Goal: Task Accomplishment & Management: Complete application form

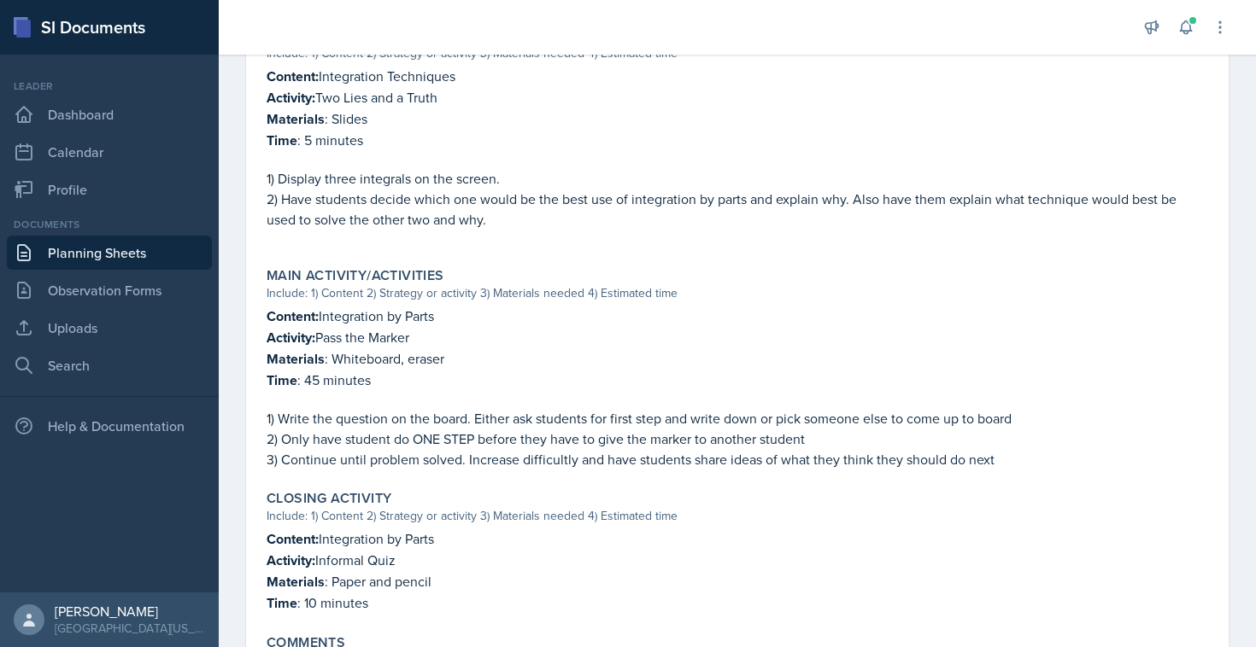
scroll to position [710, 0]
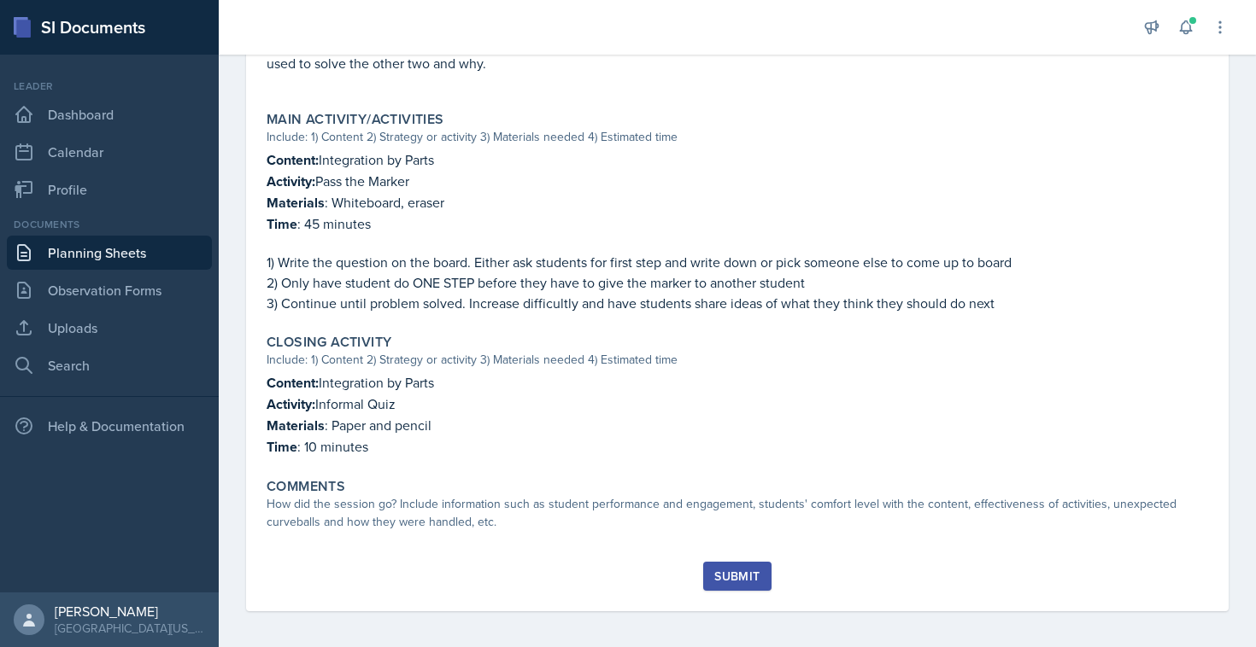
click at [308, 539] on div "Session Time 1 - 2pm Attendance Did you have student attendance at this session…" at bounding box center [736, 34] width 941 height 1056
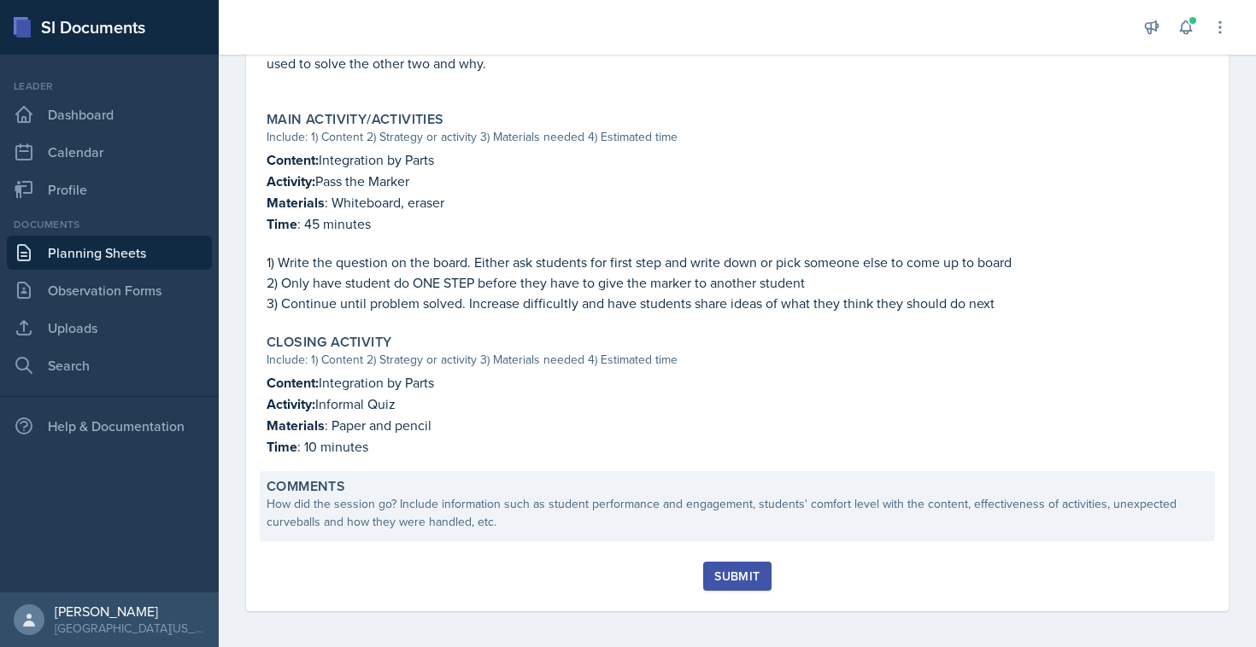
click at [339, 529] on div "Comments How did the session go? Include information such as student performanc…" at bounding box center [737, 506] width 955 height 70
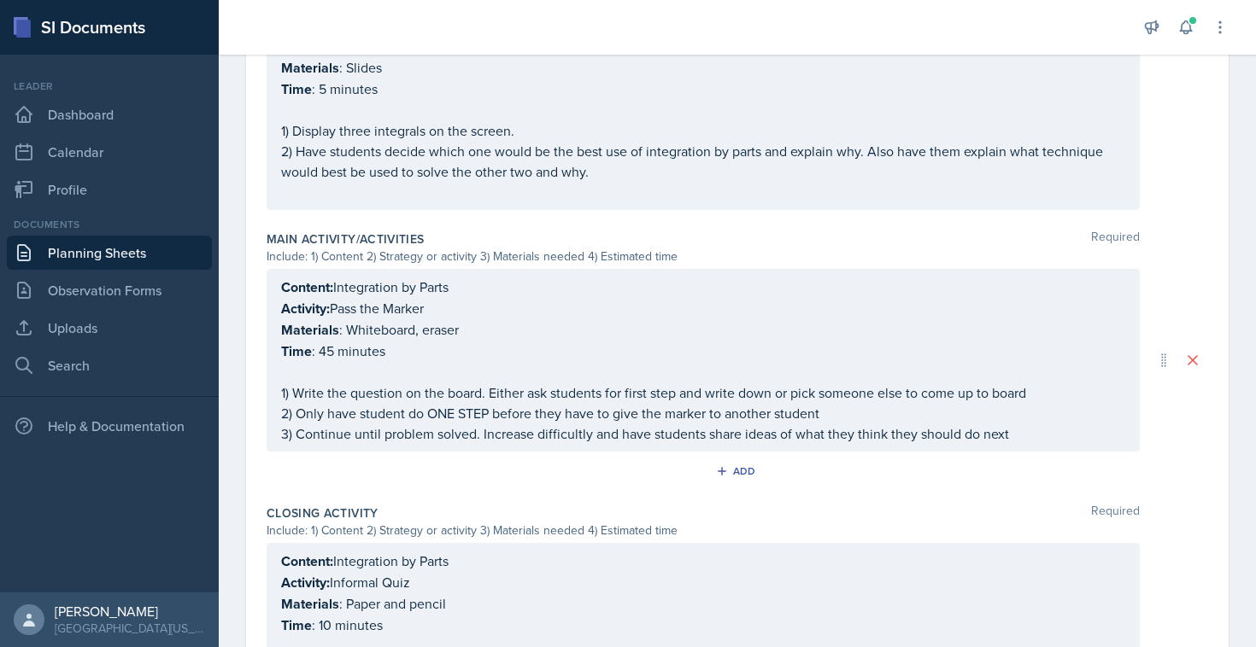
scroll to position [875, 0]
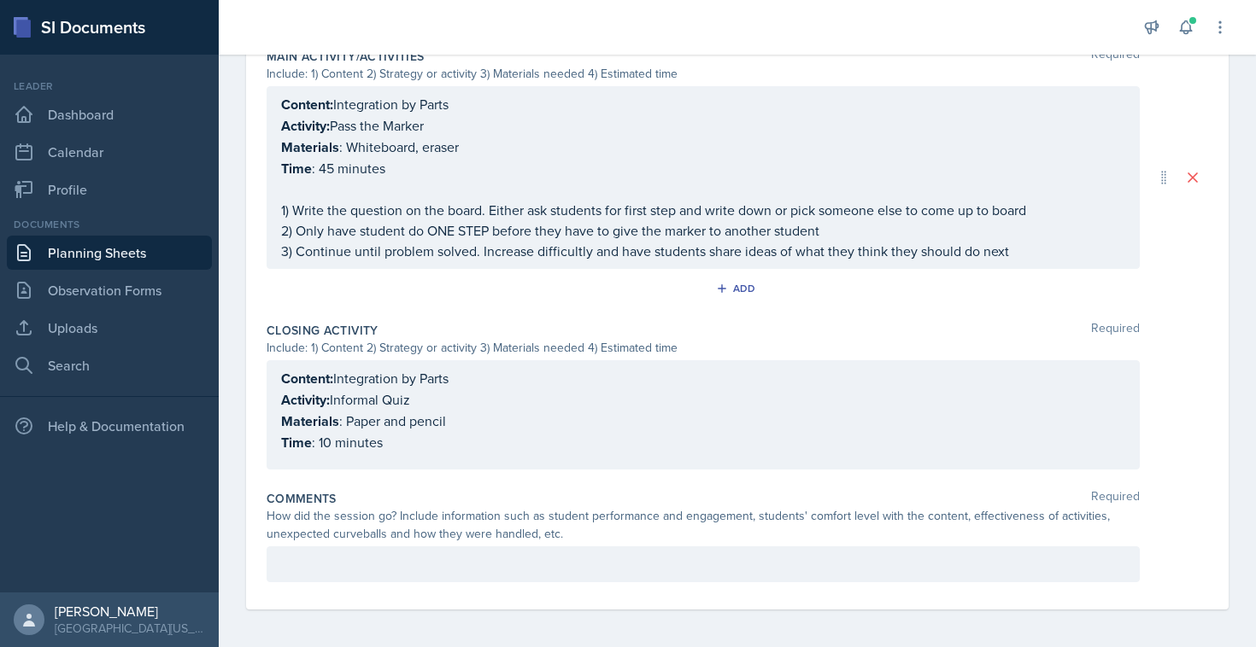
click at [311, 538] on div "How did the session go? Include information such as student performance and eng…" at bounding box center [702, 525] width 873 height 36
click at [430, 519] on div "How did the session go? Include information such as student performance and eng…" at bounding box center [702, 525] width 873 height 36
click at [307, 550] on div at bounding box center [702, 565] width 873 height 36
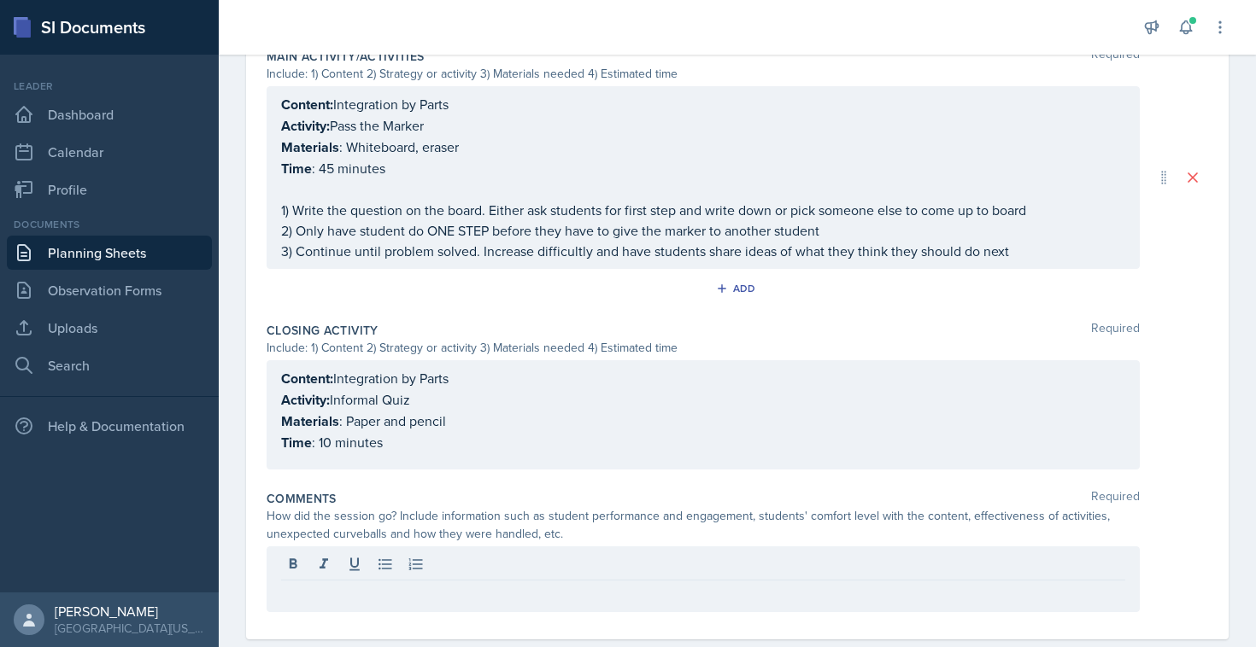
click at [307, 550] on div at bounding box center [702, 580] width 873 height 66
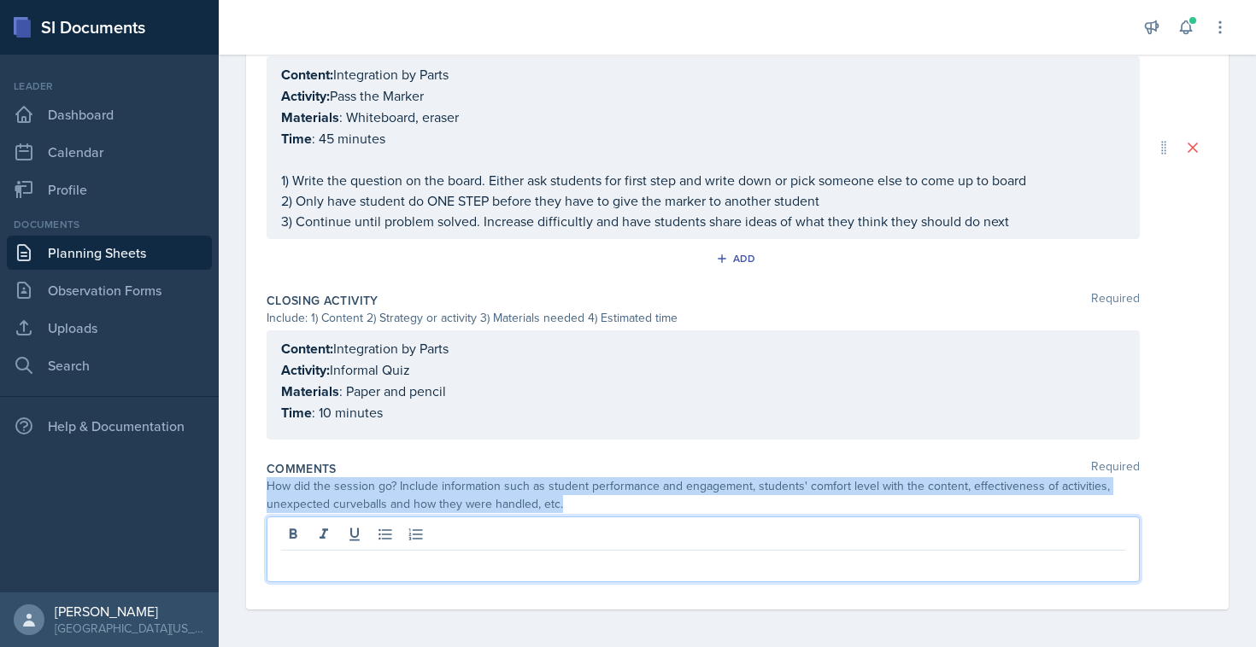
click at [307, 550] on div at bounding box center [702, 550] width 873 height 66
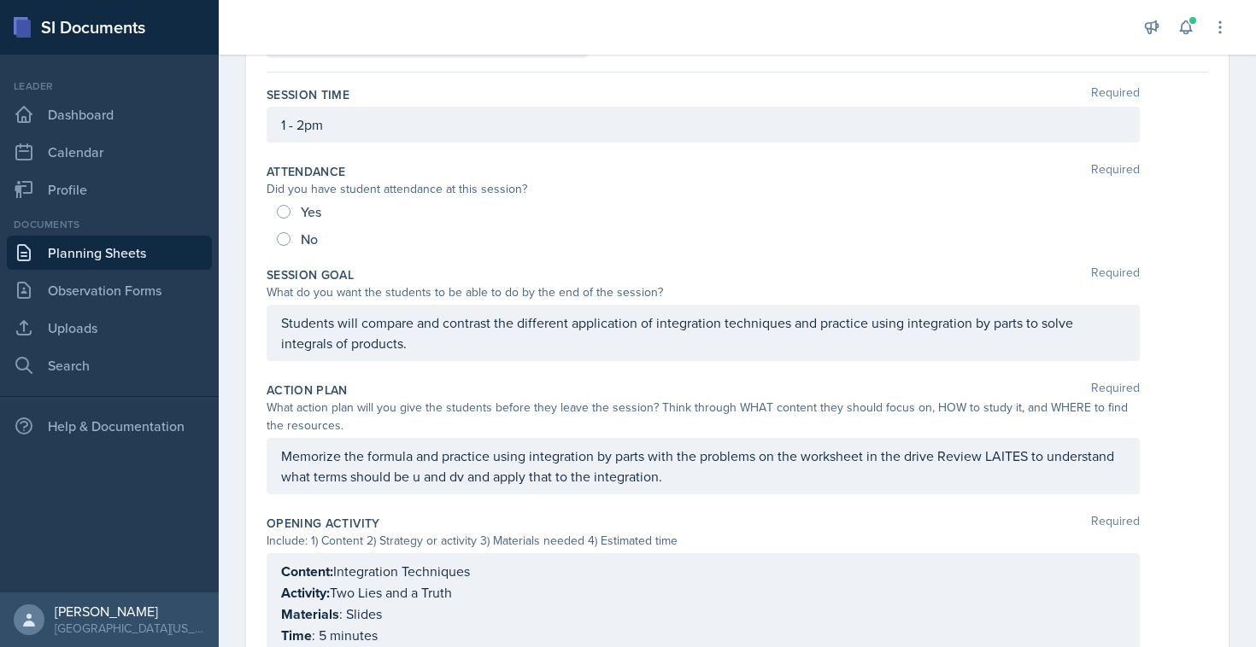
scroll to position [0, 0]
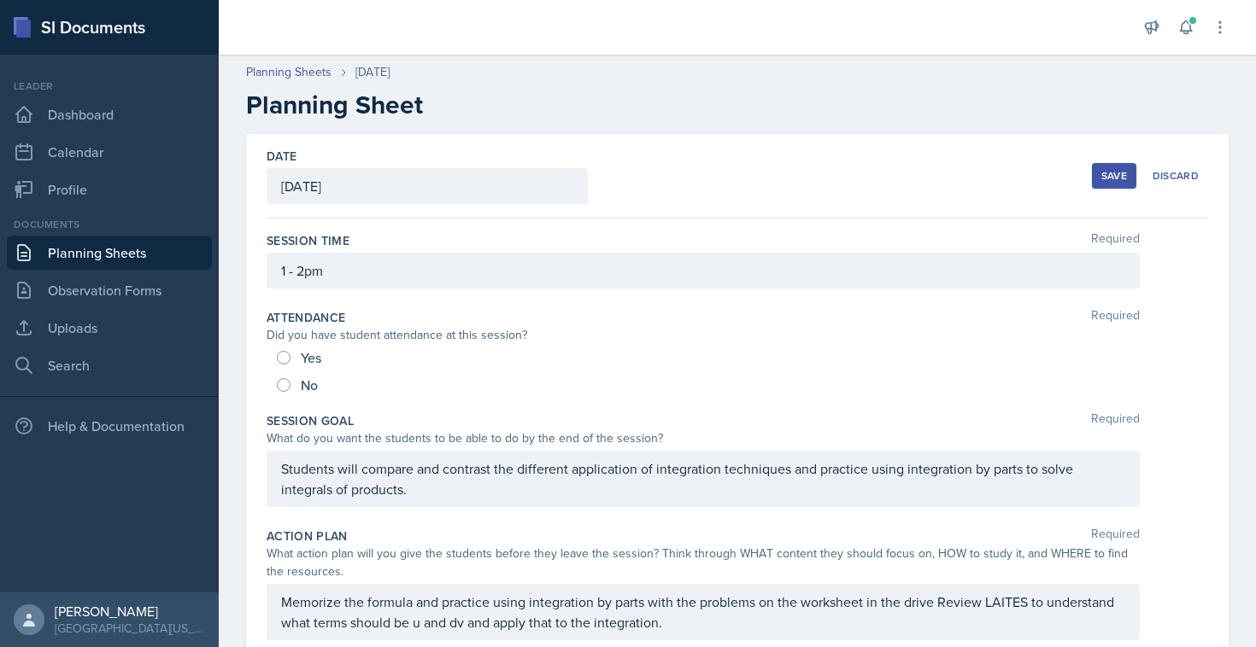
click at [1104, 182] on div "Save" at bounding box center [1114, 176] width 26 height 14
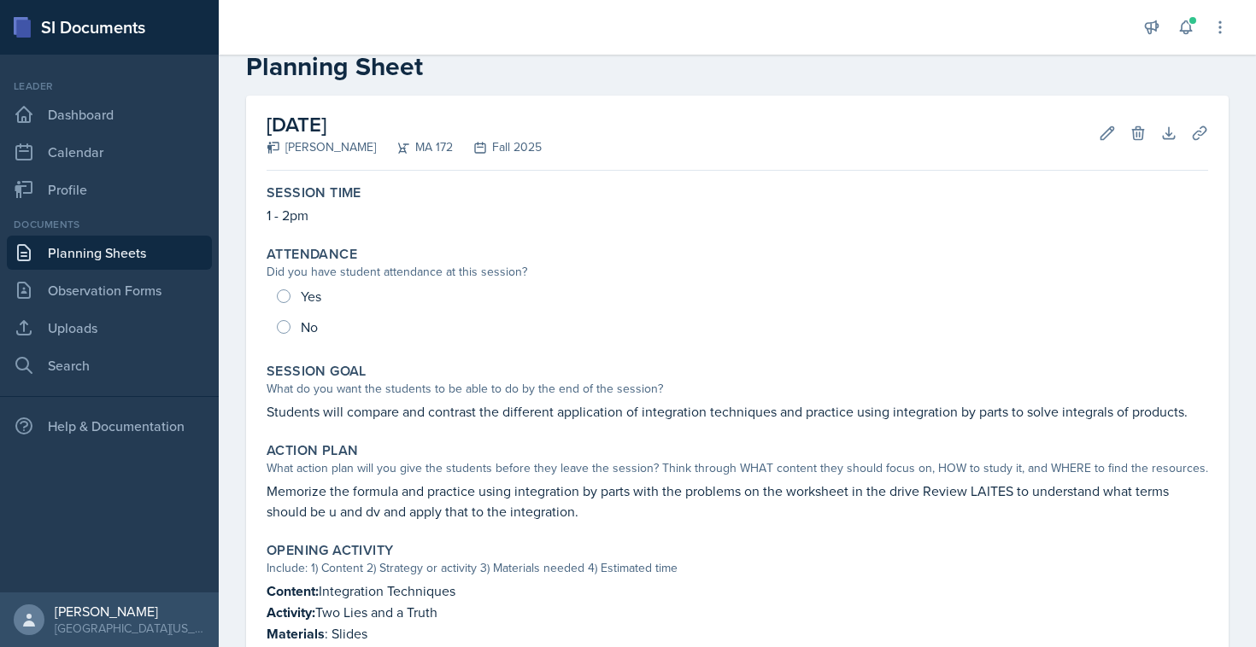
scroll to position [73, 0]
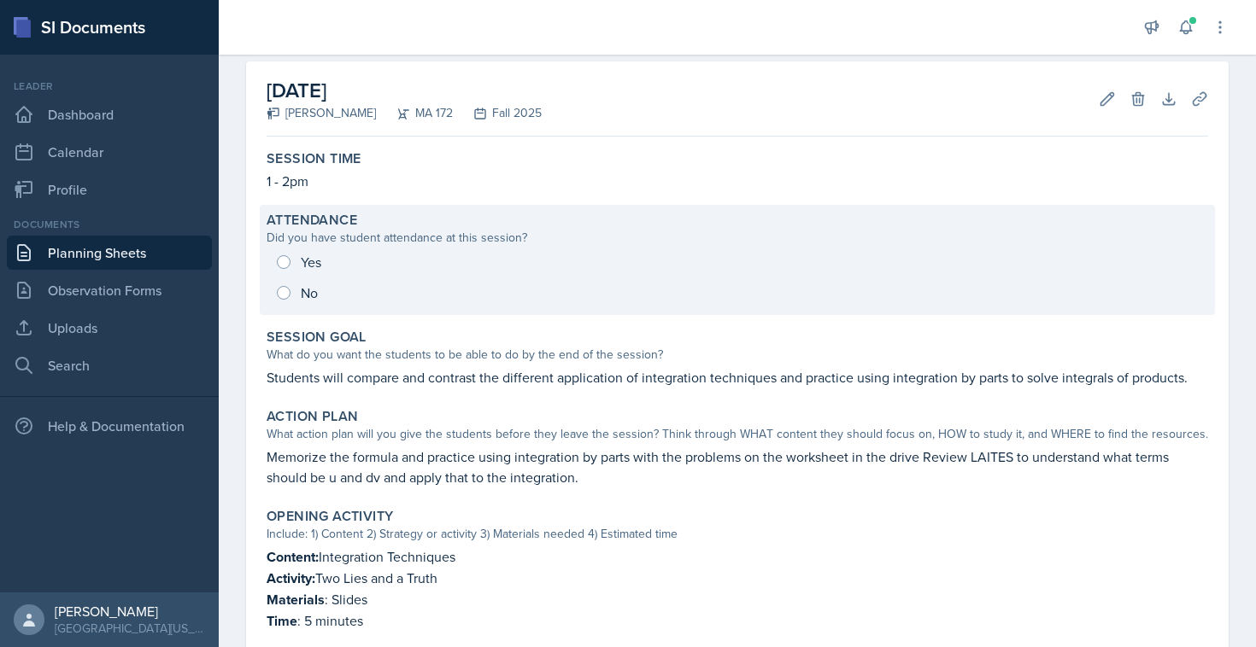
click at [290, 253] on div "Yes No" at bounding box center [736, 277] width 941 height 61
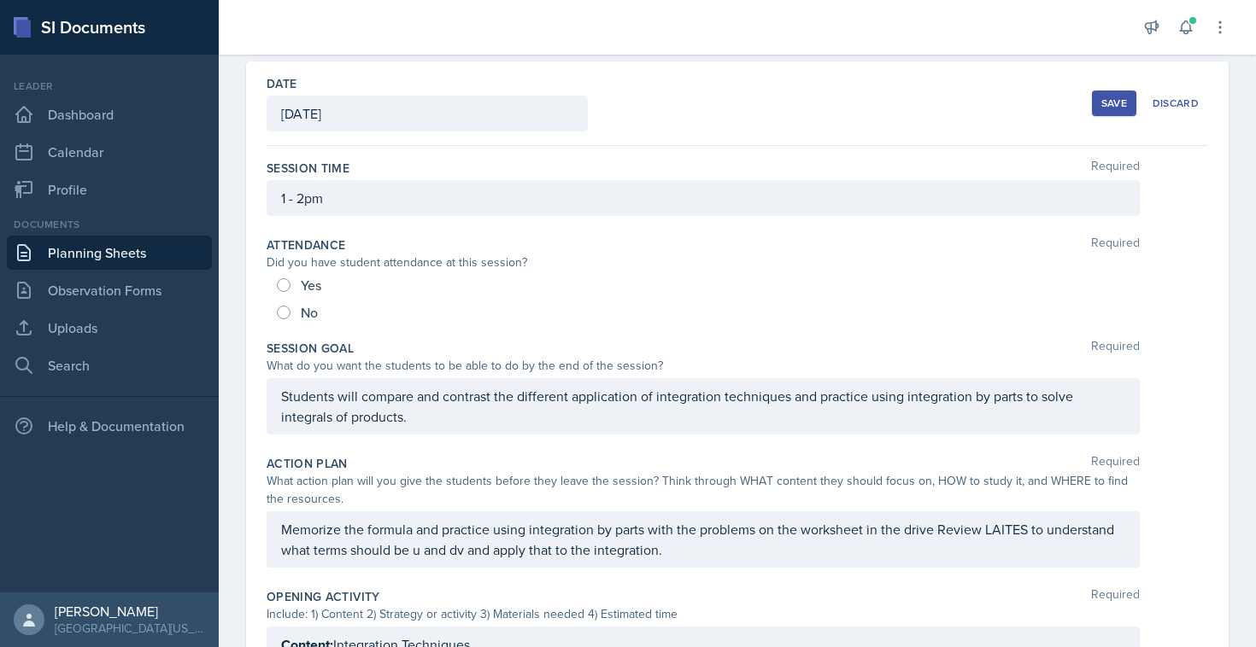
scroll to position [92, 0]
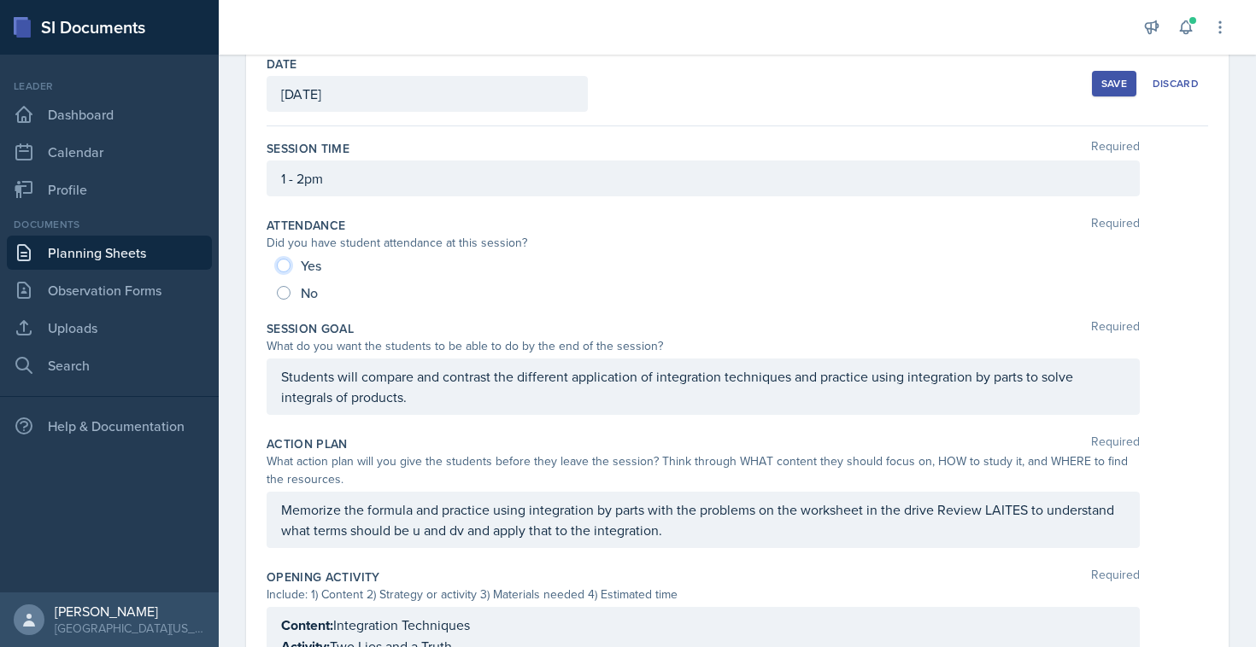
click at [289, 266] on input "Yes" at bounding box center [284, 266] width 14 height 14
radio input "true"
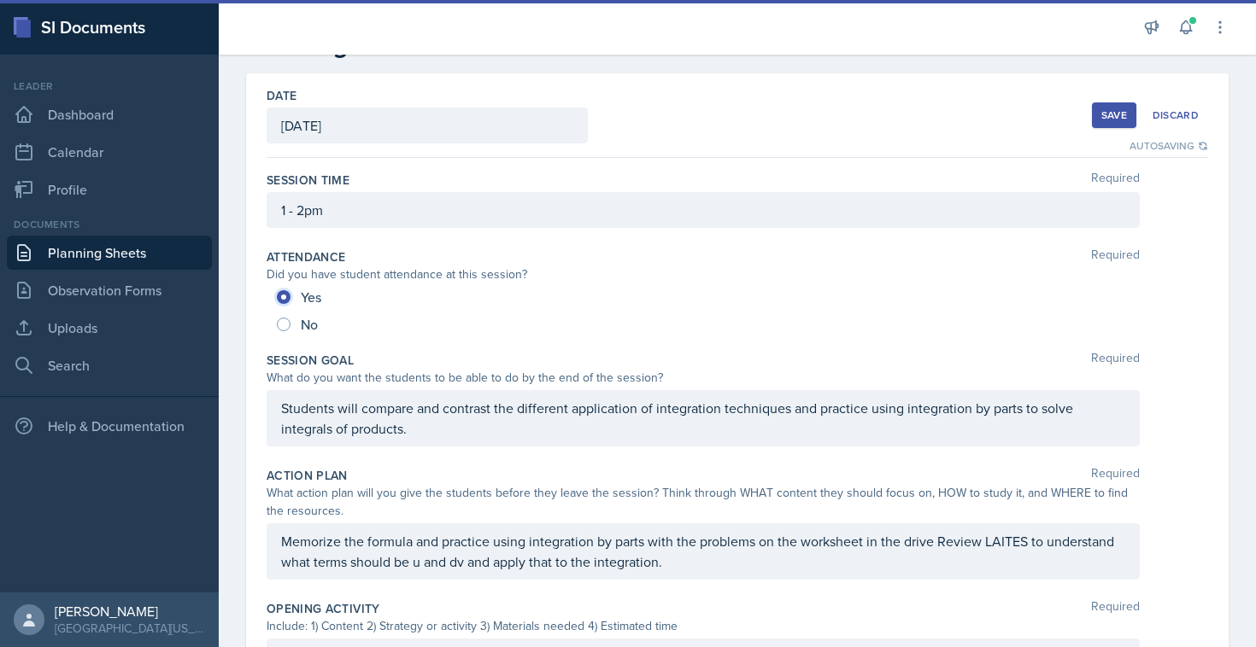
scroll to position [0, 0]
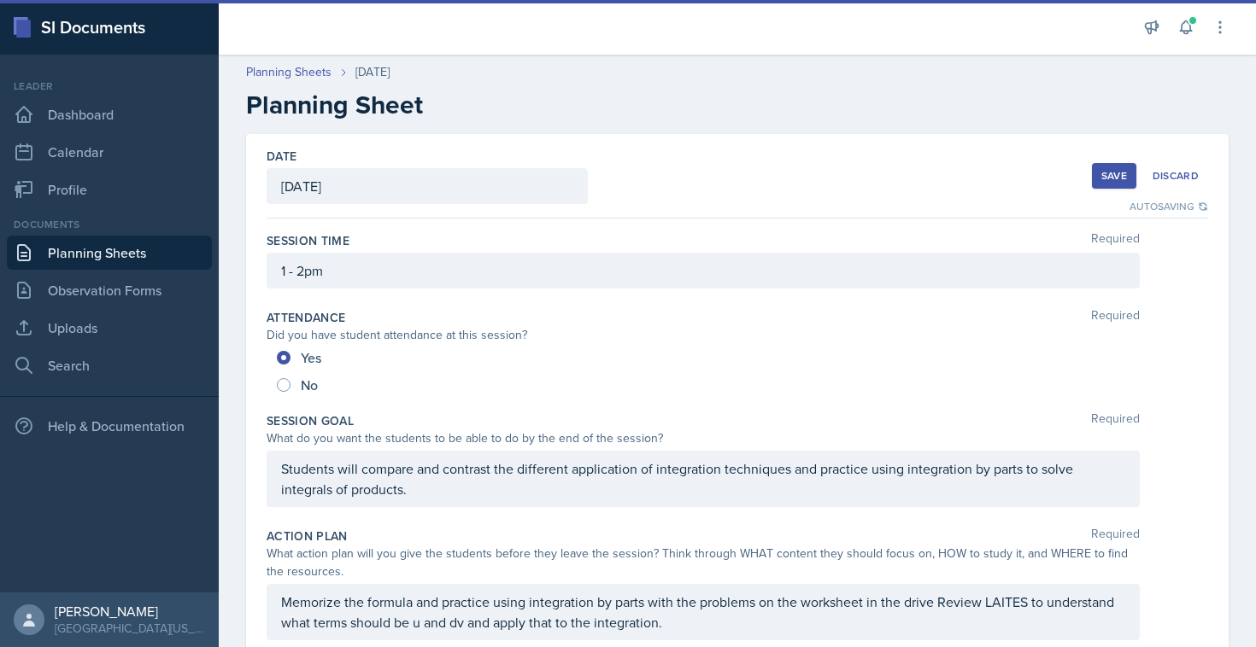
click at [1101, 163] on button "Save" at bounding box center [1114, 176] width 44 height 26
click at [1120, 174] on div "Save" at bounding box center [1114, 176] width 26 height 14
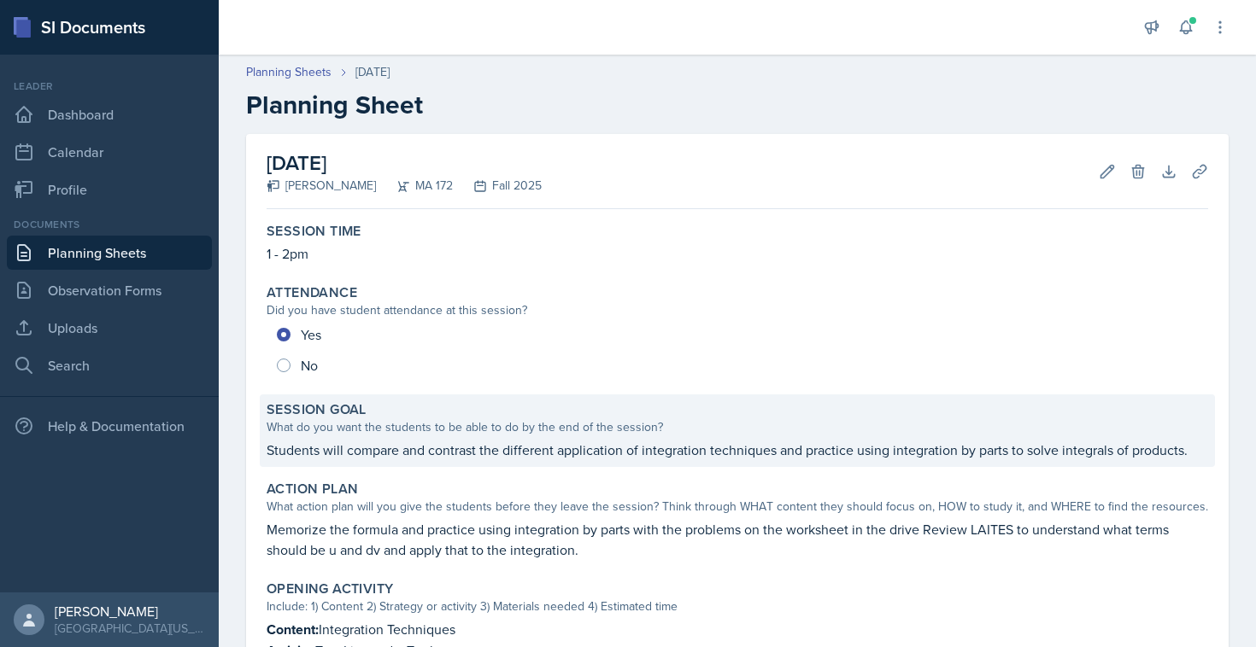
click at [452, 430] on div "What do you want the students to be able to do by the end of the session?" at bounding box center [736, 428] width 941 height 18
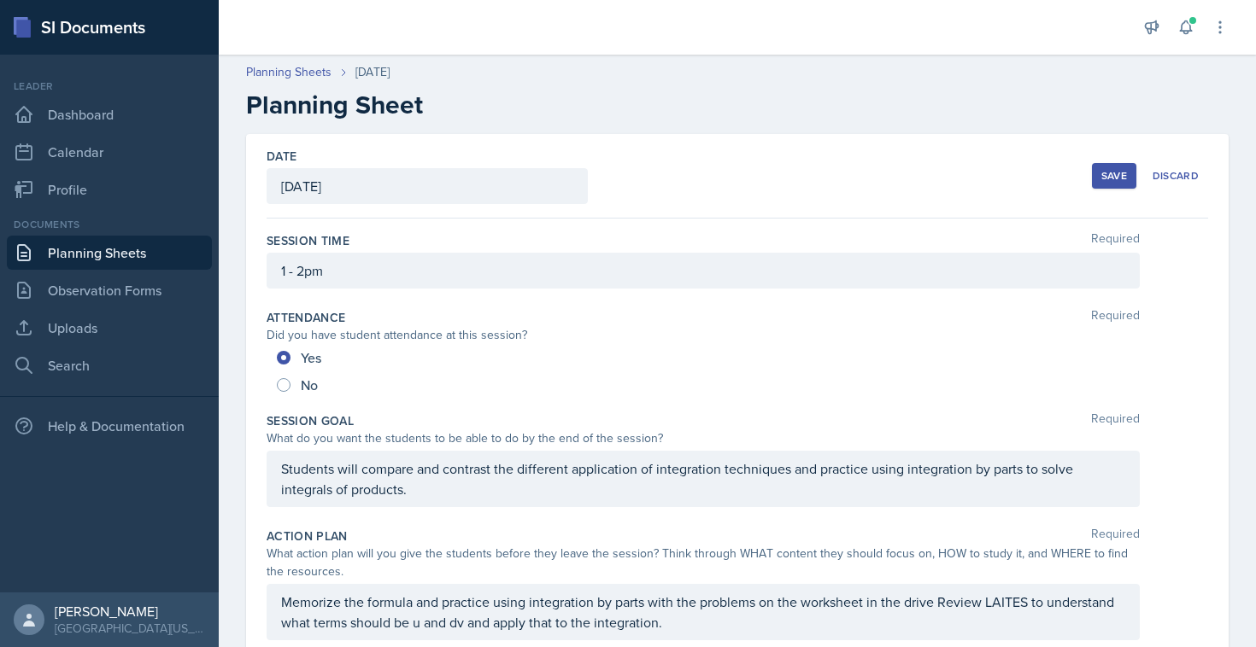
click at [1101, 173] on div "Save" at bounding box center [1114, 176] width 26 height 14
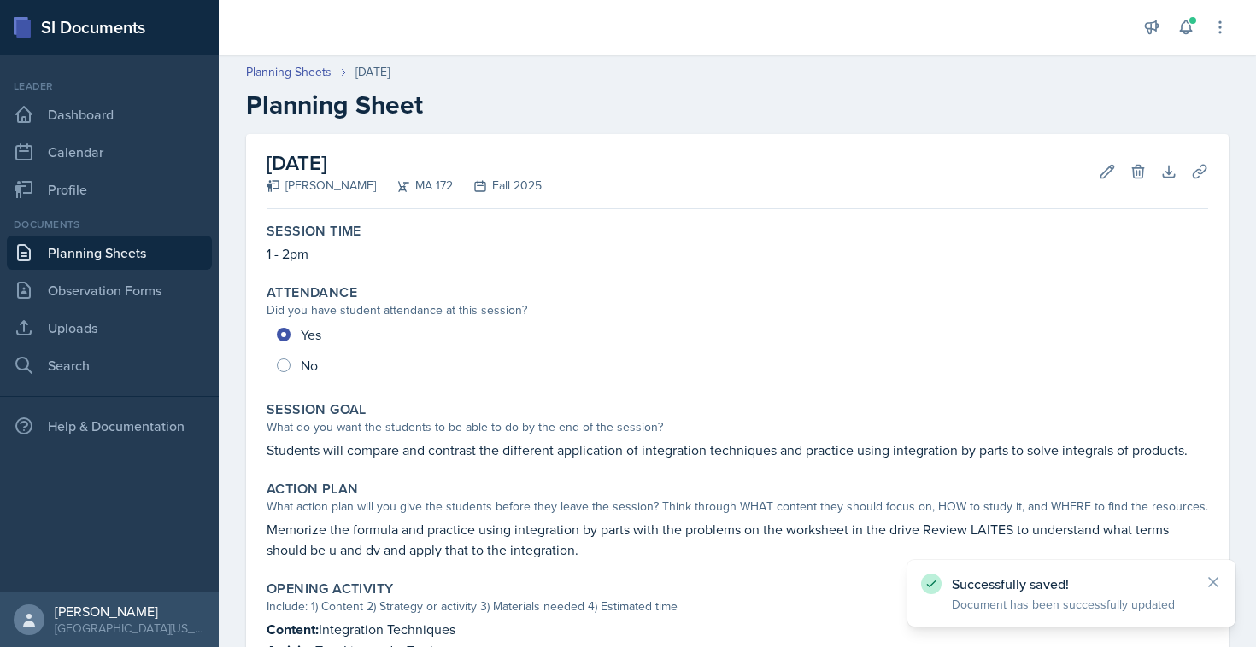
scroll to position [771, 0]
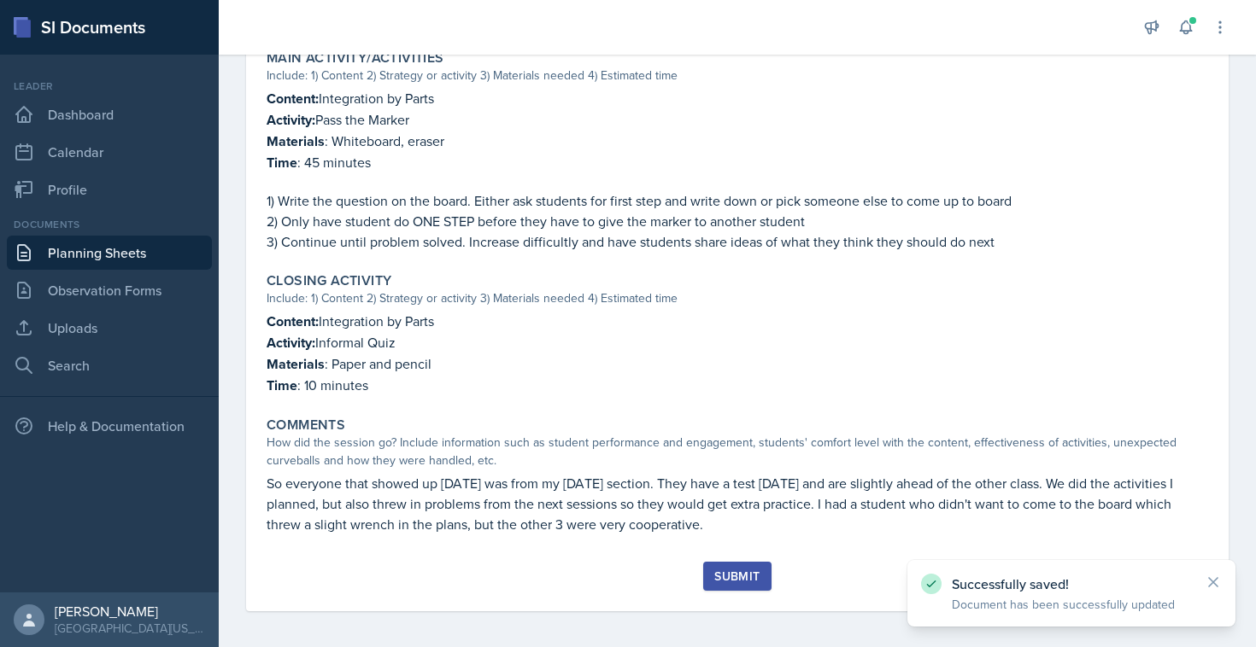
click at [735, 575] on div "Submit" at bounding box center [736, 577] width 45 height 14
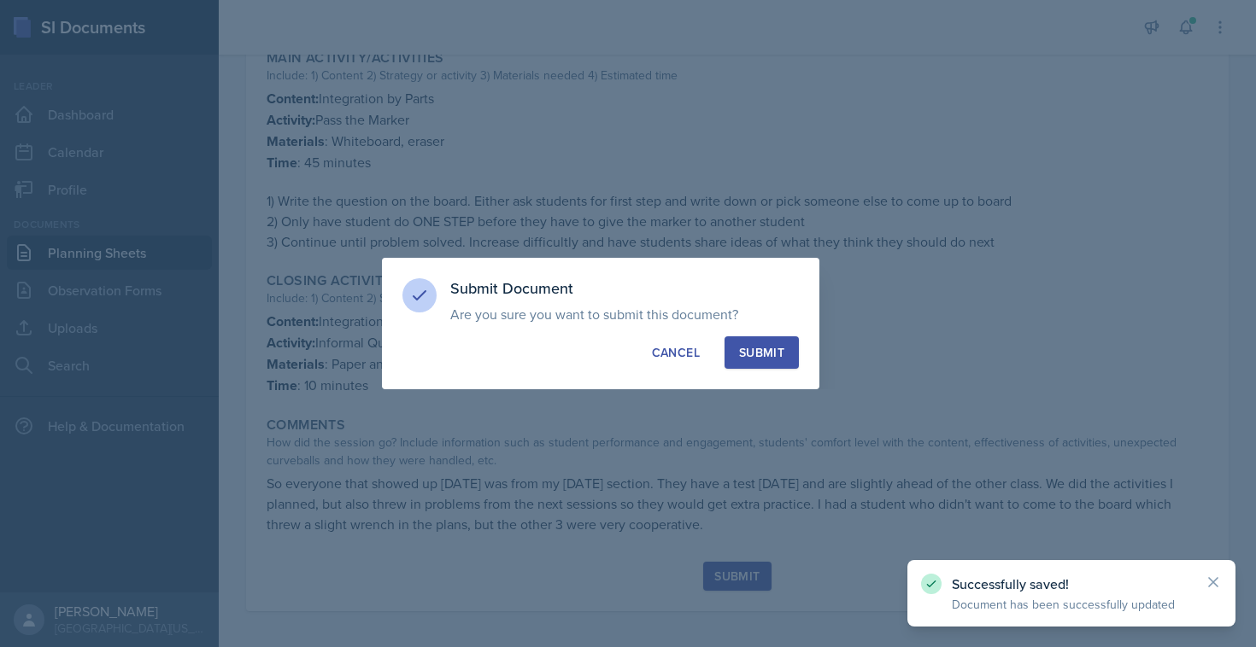
click at [740, 351] on div "Submit" at bounding box center [761, 352] width 45 height 17
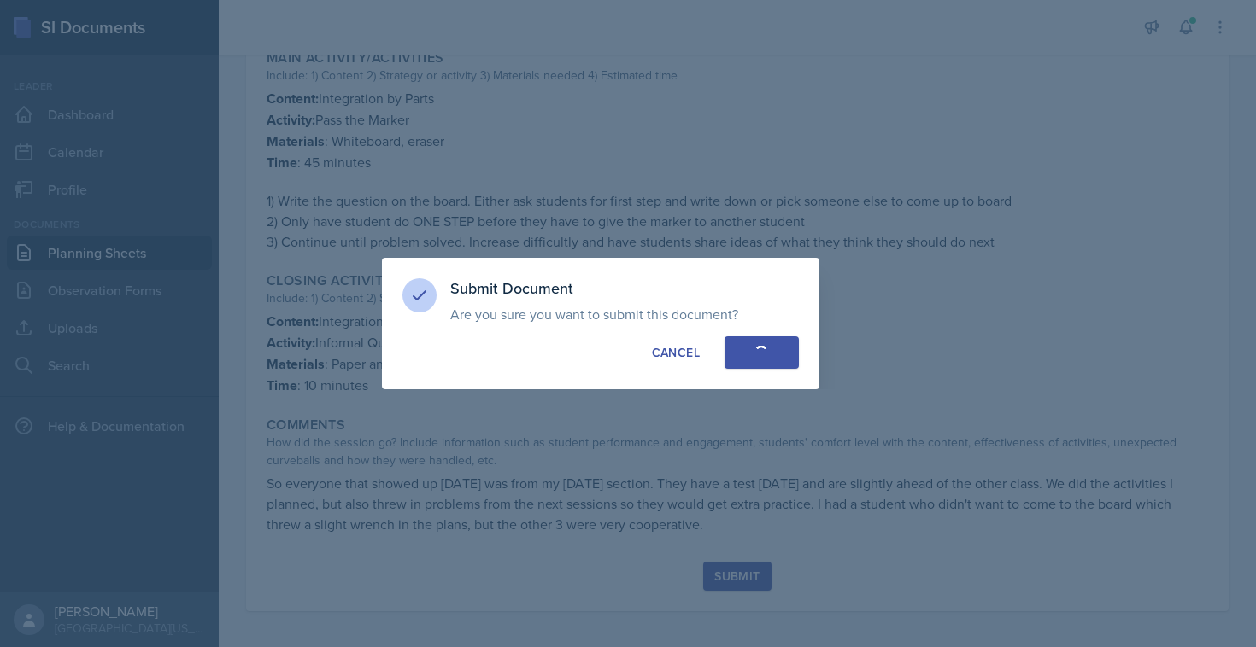
radio input "true"
